Goal: Task Accomplishment & Management: Complete application form

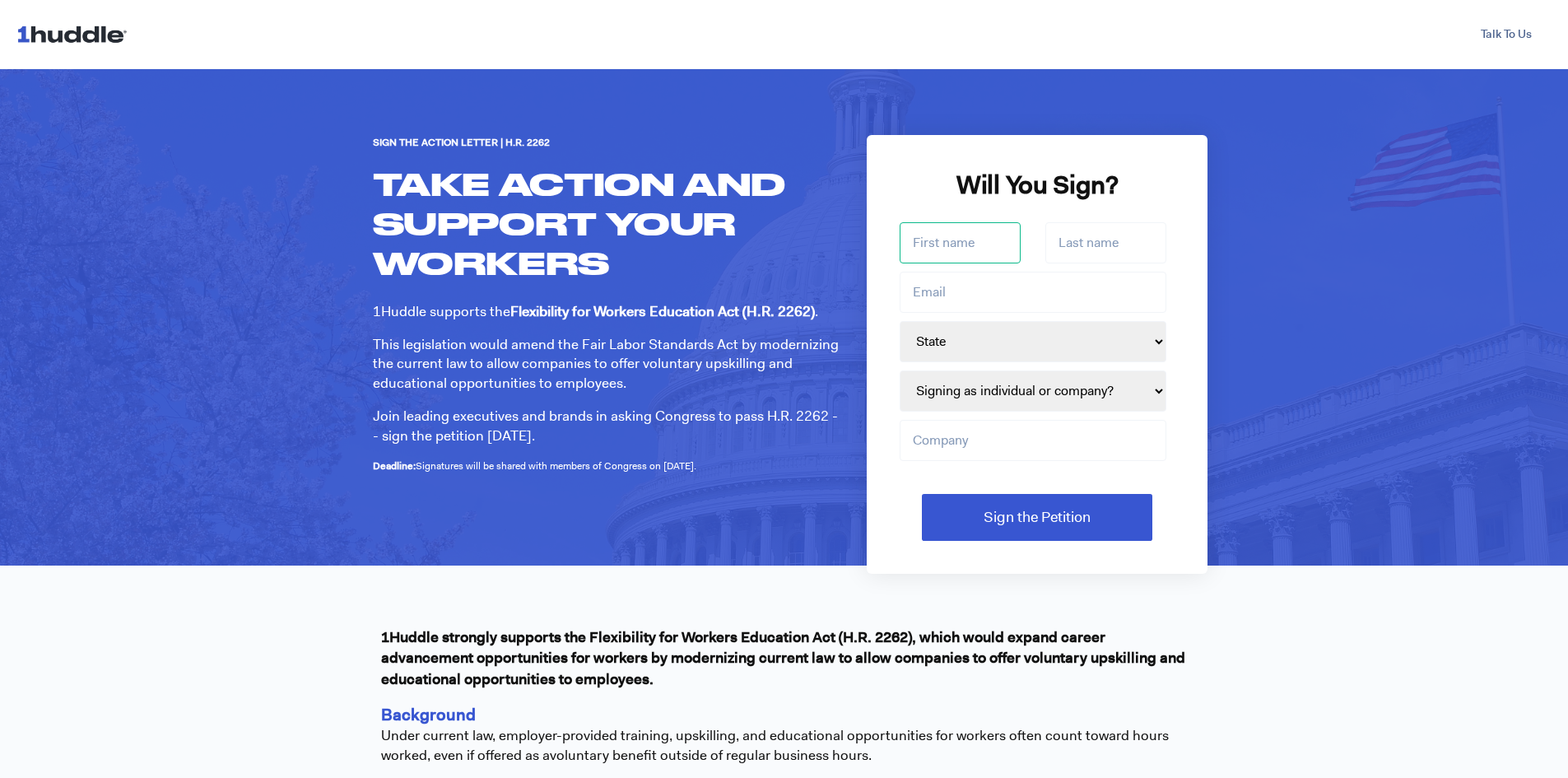
click at [954, 244] on input "First name *" at bounding box center [960, 242] width 121 height 41
type input "Levi"
type input "[PERSON_NAME]"
type input "[EMAIL_ADDRESS][DOMAIN_NAME]"
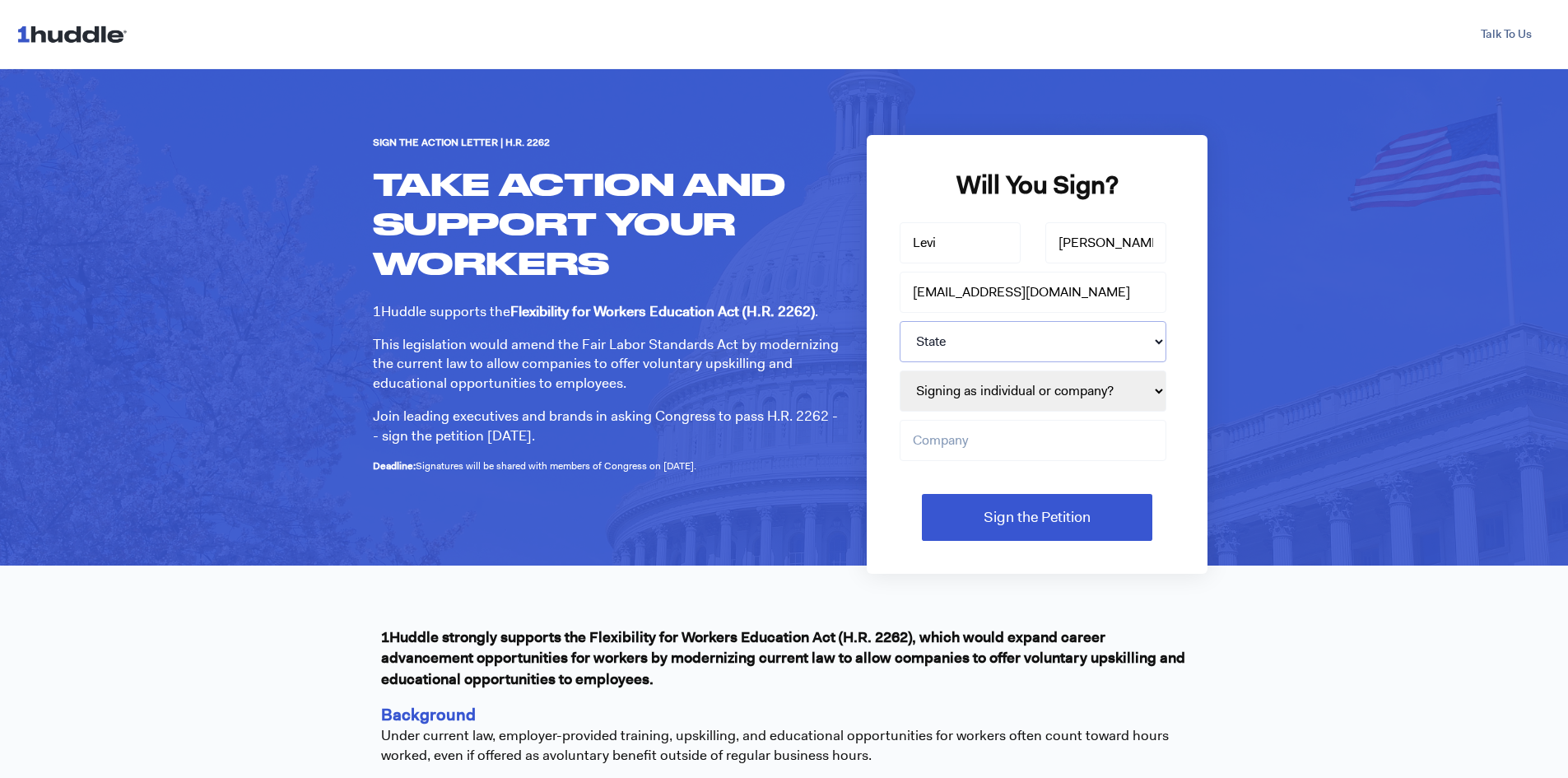
select select "VA"
type input "bartaco"
click at [1111, 390] on select "Signing as individual or company? Individual Company" at bounding box center [1033, 391] width 266 height 41
select select "Individual"
click at [900, 370] on select "Signing as individual or company? Individual Company" at bounding box center [1033, 391] width 266 height 41
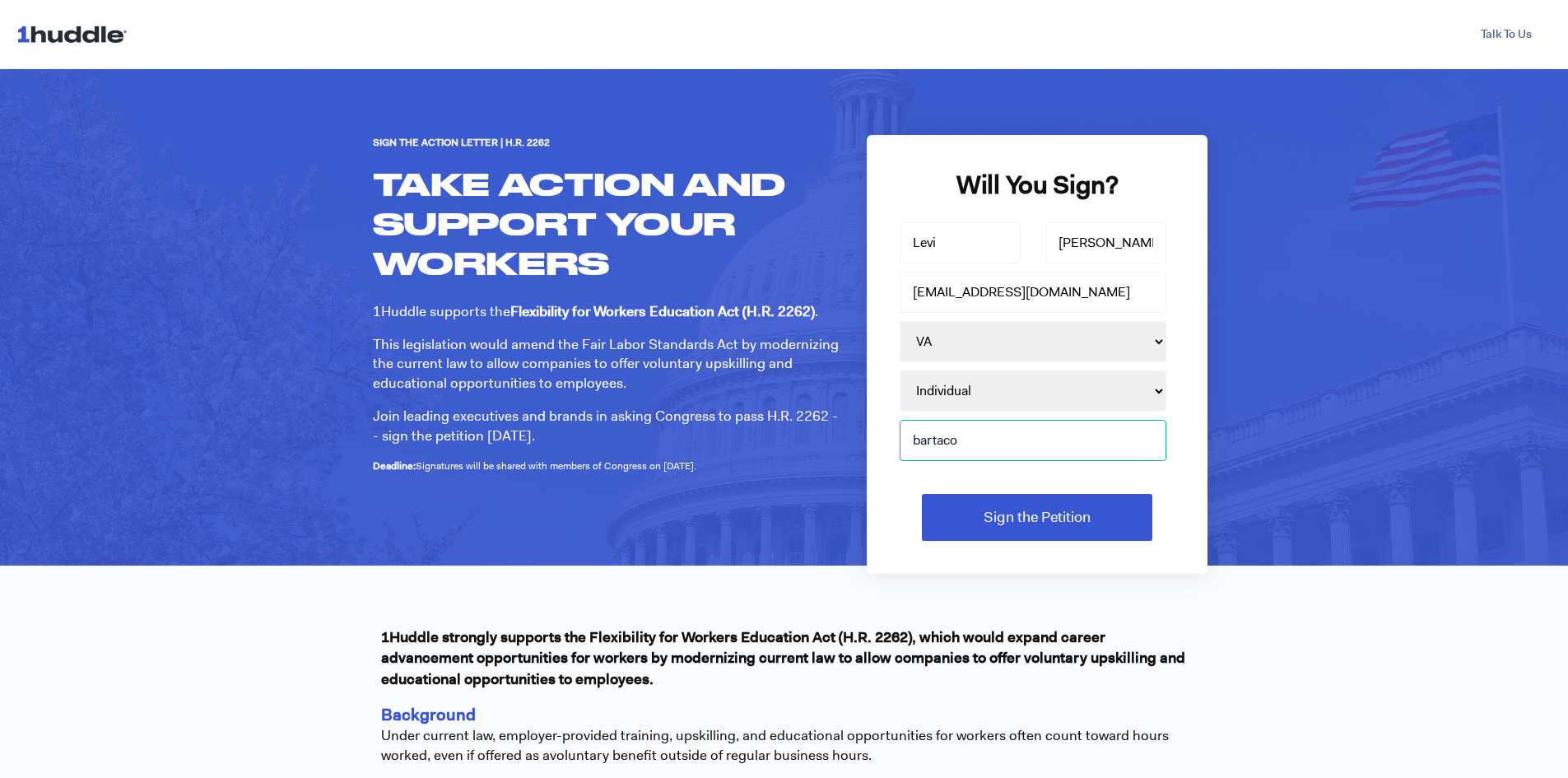
drag, startPoint x: 1003, startPoint y: 448, endPoint x: 742, endPoint y: 375, distance: 271.0
click at [748, 376] on div "Sign the Action Letter | H.R. 2262 TAKE ACTION AND SUPPORT YOUR WORKERS 1Huddle…" at bounding box center [785, 317] width 848 height 365
drag, startPoint x: 1058, startPoint y: 279, endPoint x: 455, endPoint y: 142, distance: 618.4
click at [455, 142] on div "Sign the Action Letter | H.R. 2262 TAKE ACTION AND SUPPORT YOUR WORKERS 1Huddle…" at bounding box center [785, 317] width 848 height 365
type input "[EMAIL_ADDRESS][PERSON_NAME][DOMAIN_NAME]"
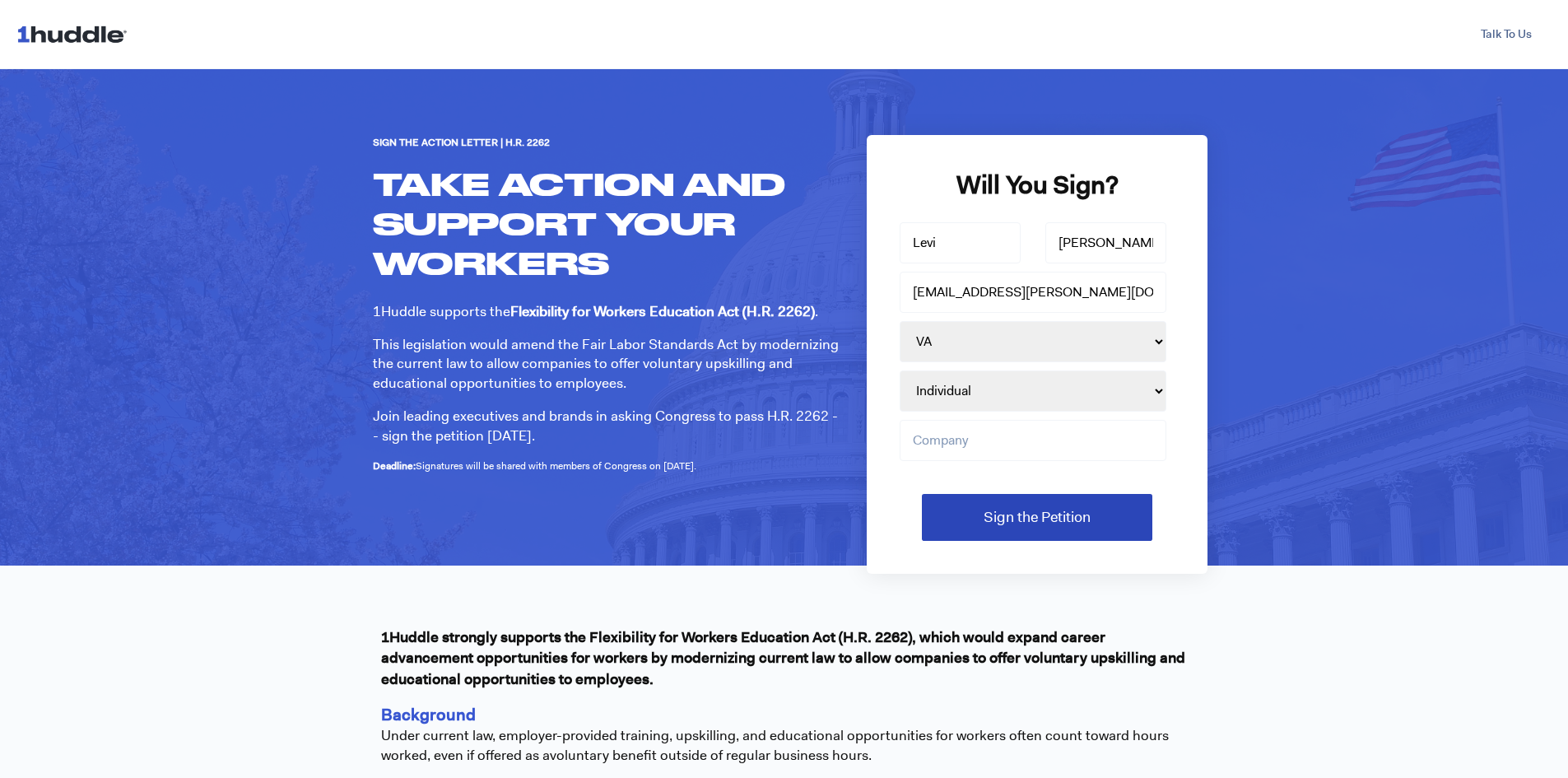
click at [1025, 526] on input "Sign the Petition" at bounding box center [1036, 517] width 230 height 47
